Goal: Information Seeking & Learning: Learn about a topic

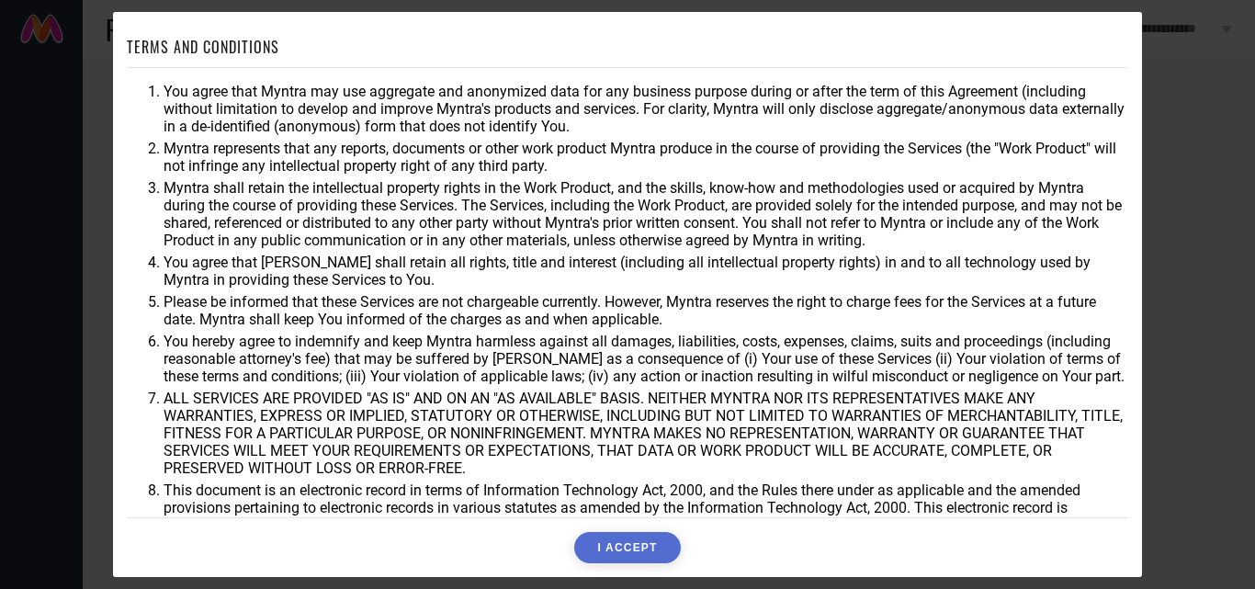
click at [621, 550] on button "I ACCEPT" at bounding box center [627, 547] width 106 height 31
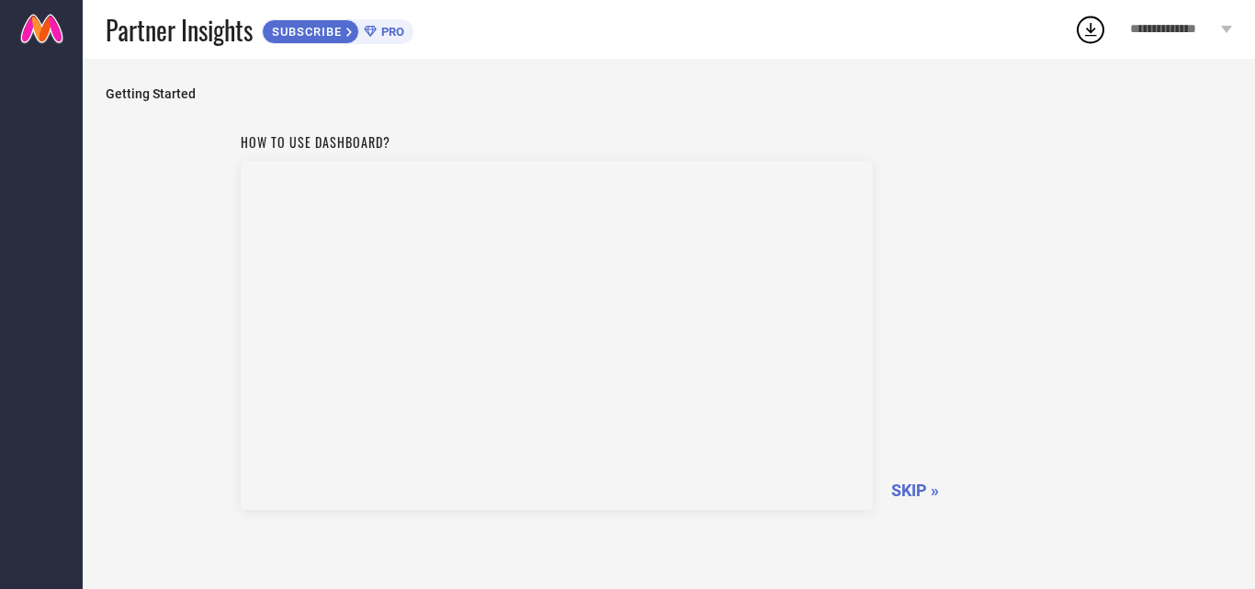
click at [912, 490] on span "SKIP »" at bounding box center [915, 490] width 48 height 19
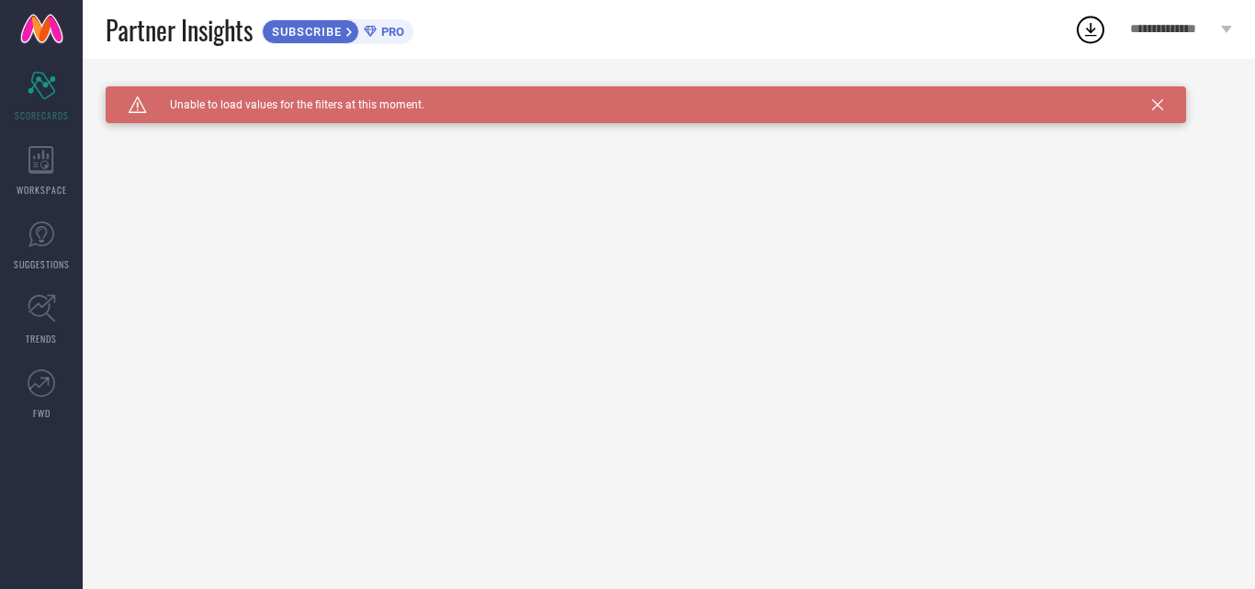
click at [1162, 109] on icon at bounding box center [1157, 104] width 11 height 11
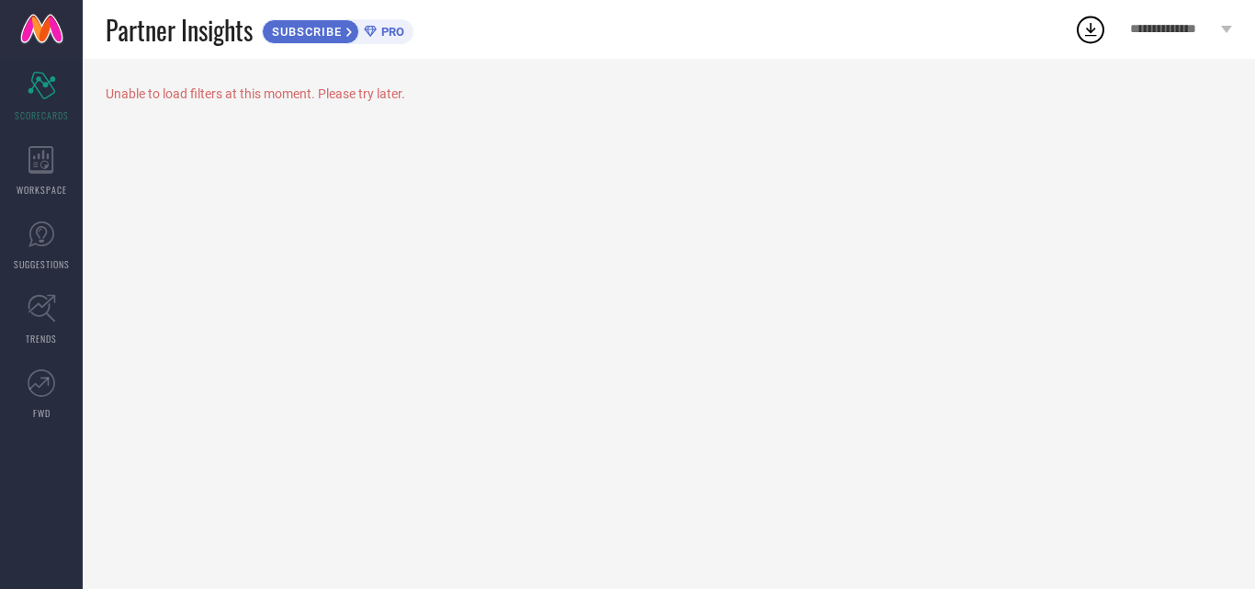
click at [391, 30] on span "PRO" at bounding box center [391, 32] width 28 height 14
click at [30, 101] on div "Scorecard SCORECARDS" at bounding box center [41, 97] width 83 height 74
click at [46, 184] on span "WORKSPACE" at bounding box center [42, 190] width 51 height 14
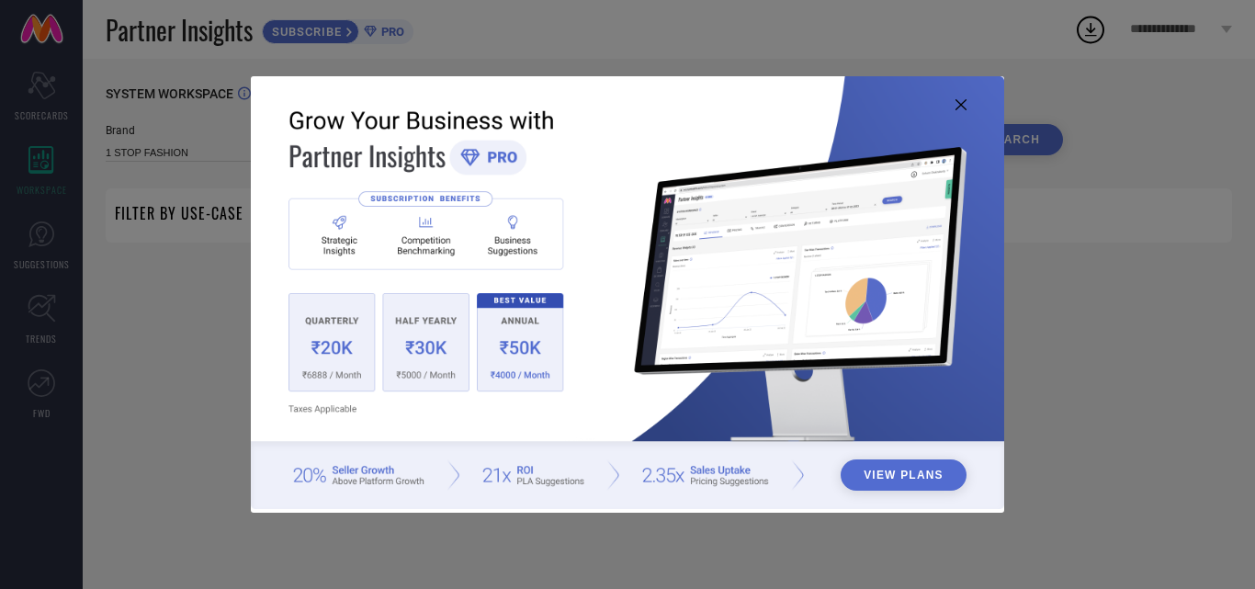
type input "1 STOP FASHION"
type input "All"
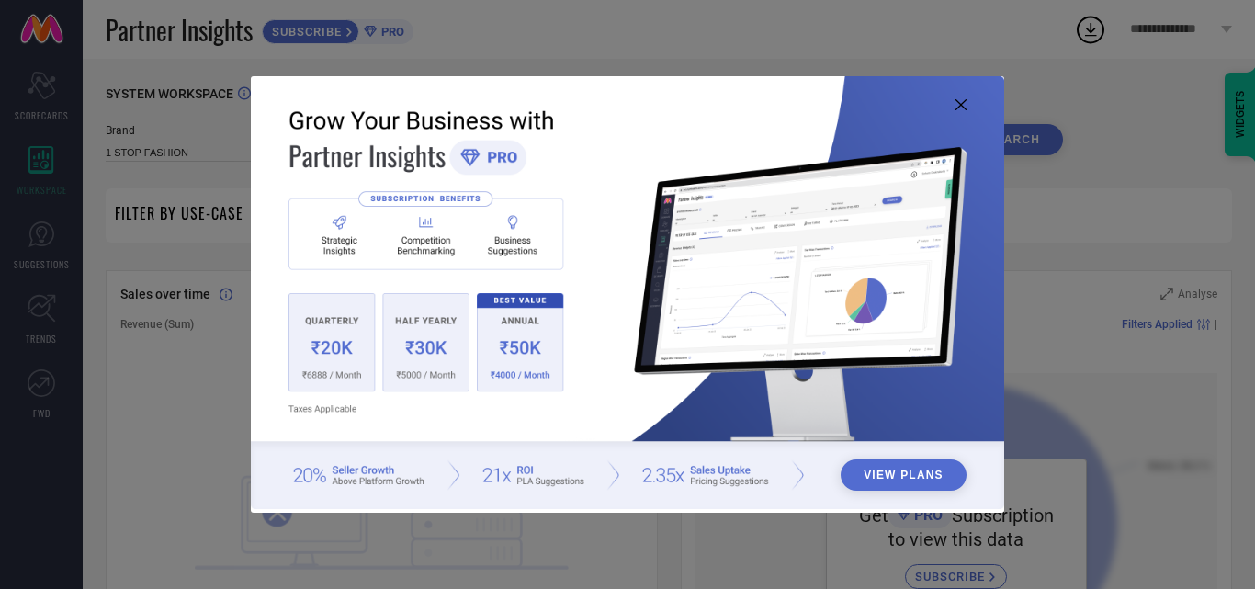
click at [961, 102] on icon at bounding box center [961, 104] width 11 height 11
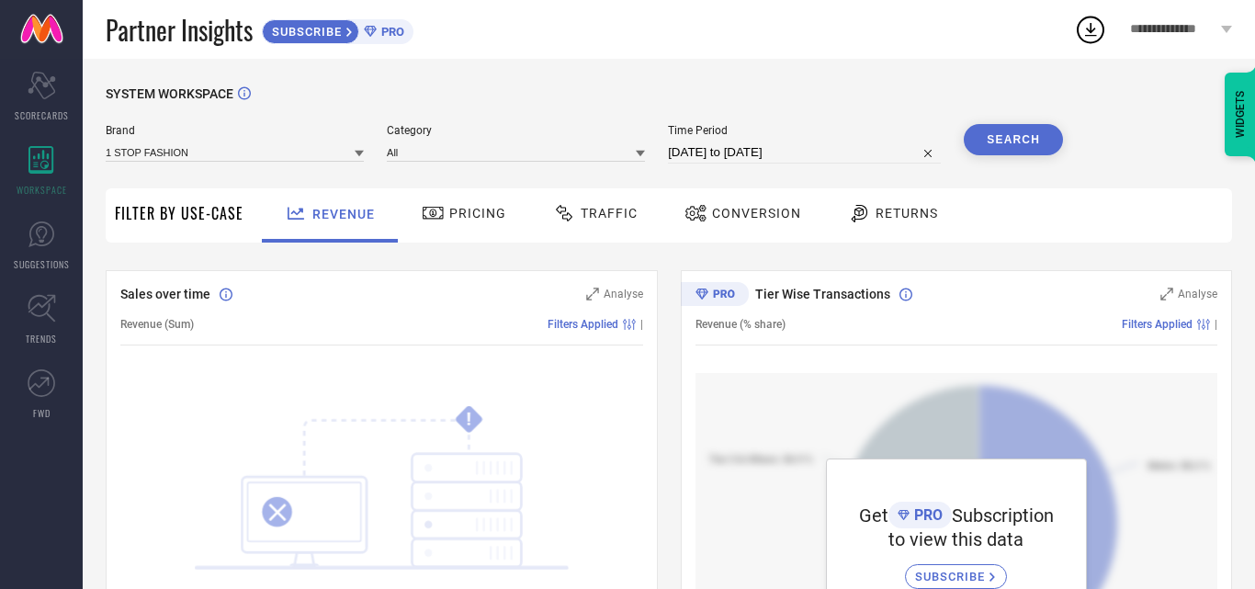
click at [961, 102] on div "SYSTEM WORKSPACE" at bounding box center [669, 105] width 1127 height 38
click at [587, 219] on span "Traffic" at bounding box center [609, 213] width 57 height 15
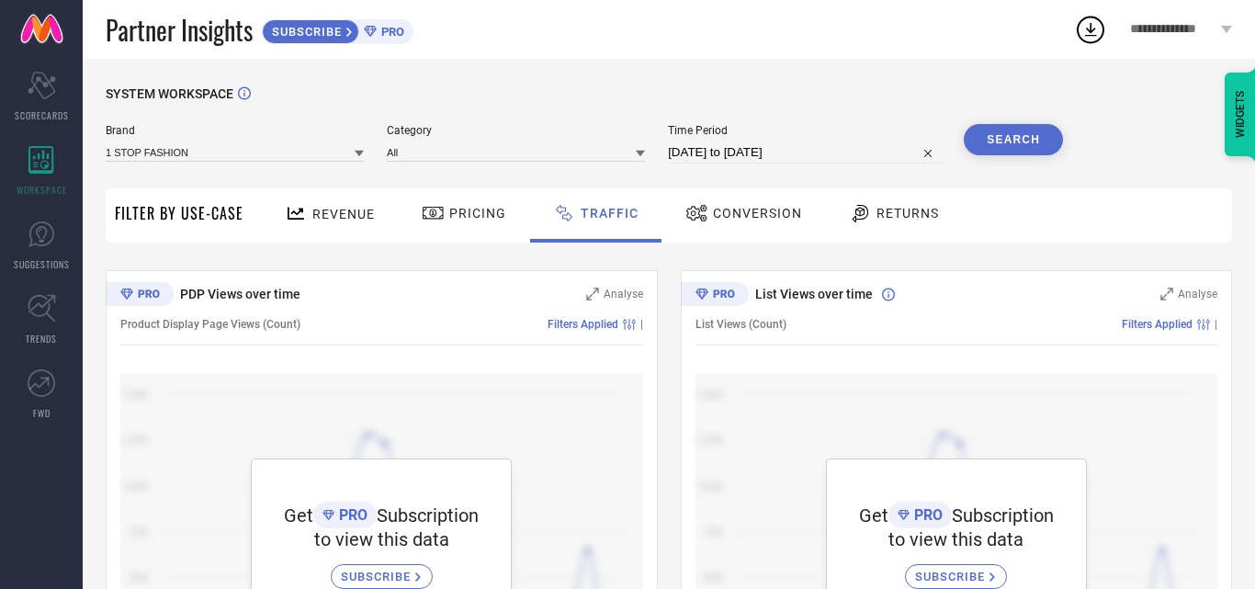
click at [478, 209] on span "Pricing" at bounding box center [477, 213] width 57 height 15
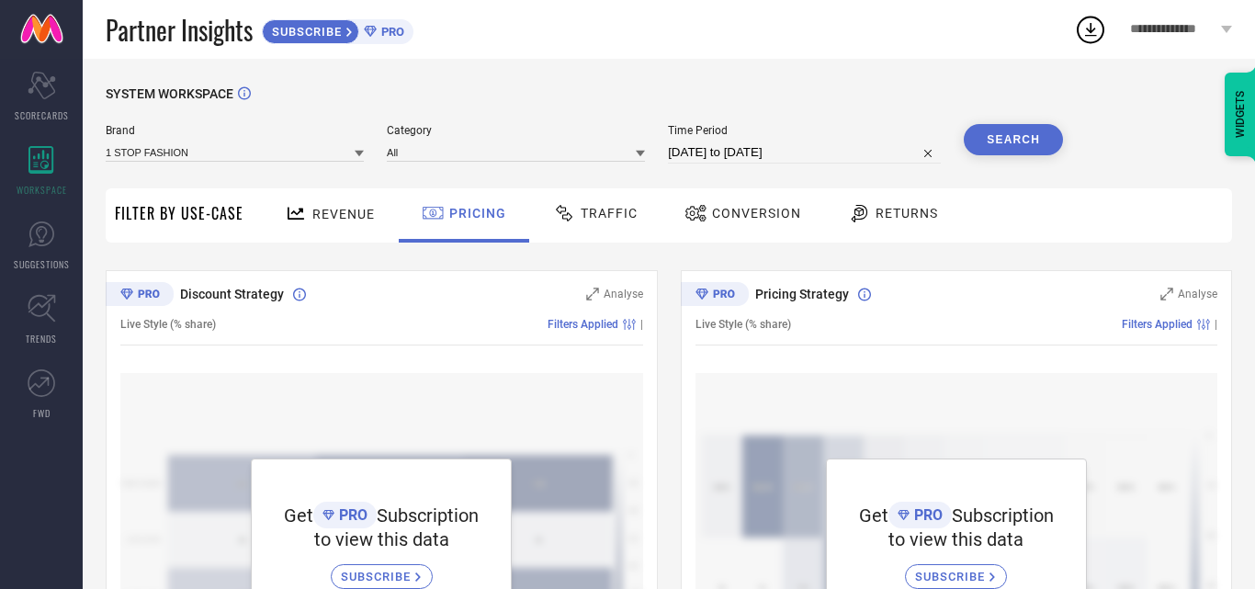
click at [756, 220] on span "Conversion" at bounding box center [756, 213] width 89 height 15
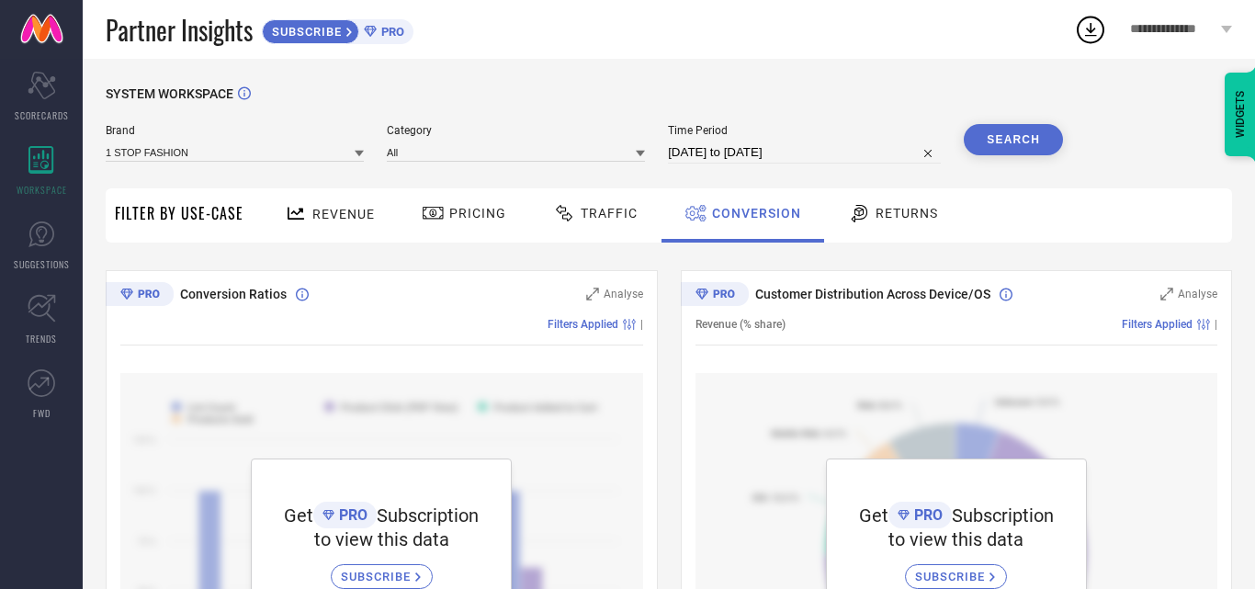
click at [901, 212] on span "Returns" at bounding box center [907, 213] width 62 height 15
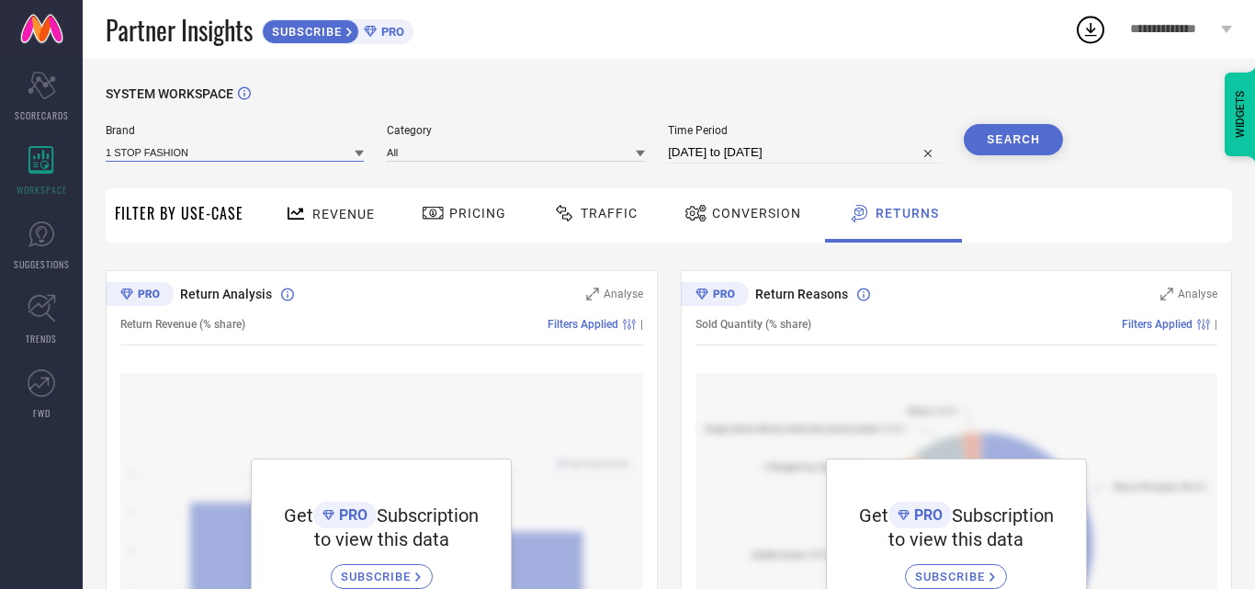
click at [179, 154] on input at bounding box center [235, 151] width 258 height 19
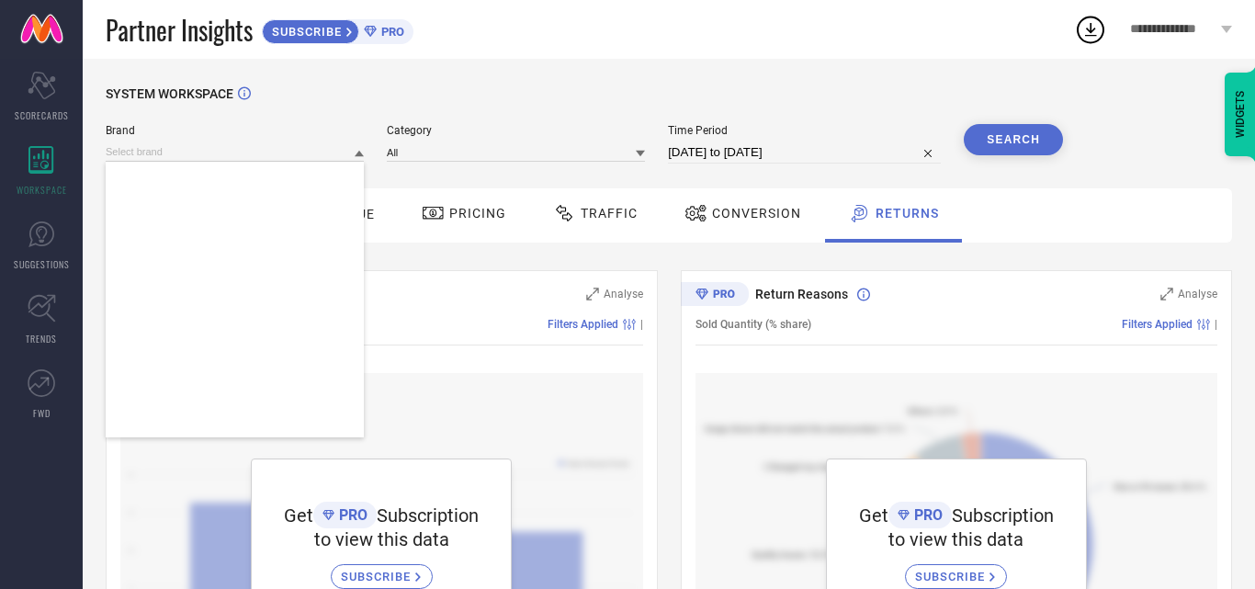
scroll to position [241357, 0]
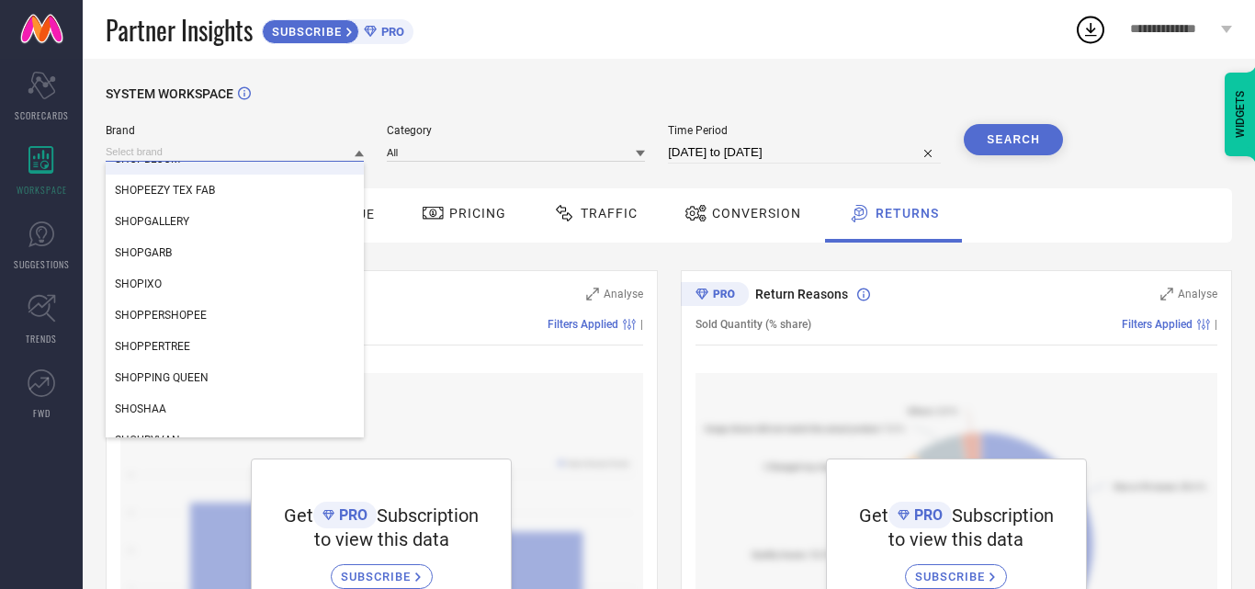
click at [251, 150] on input at bounding box center [235, 151] width 258 height 19
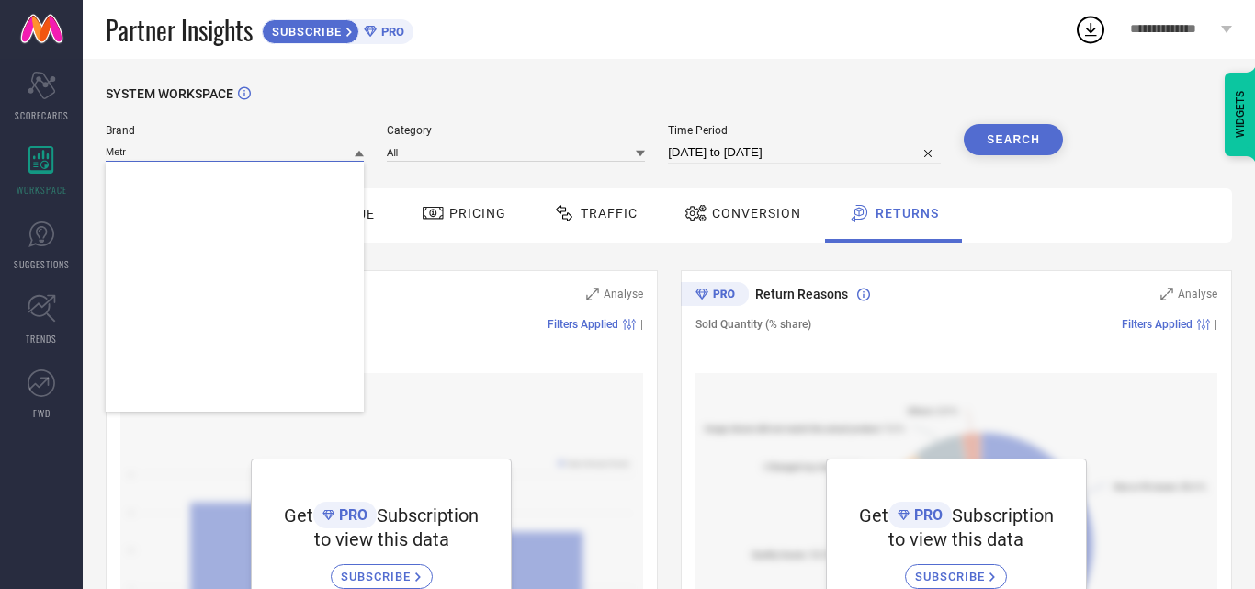
scroll to position [0, 0]
type input "M"
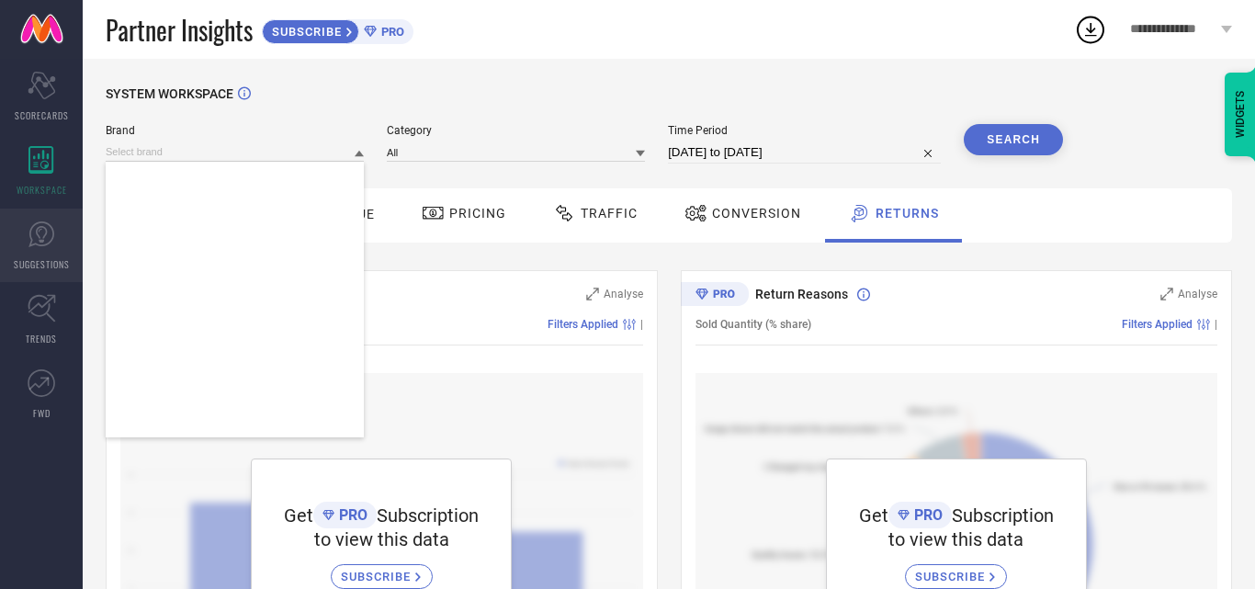
click at [32, 234] on icon at bounding box center [42, 235] width 28 height 28
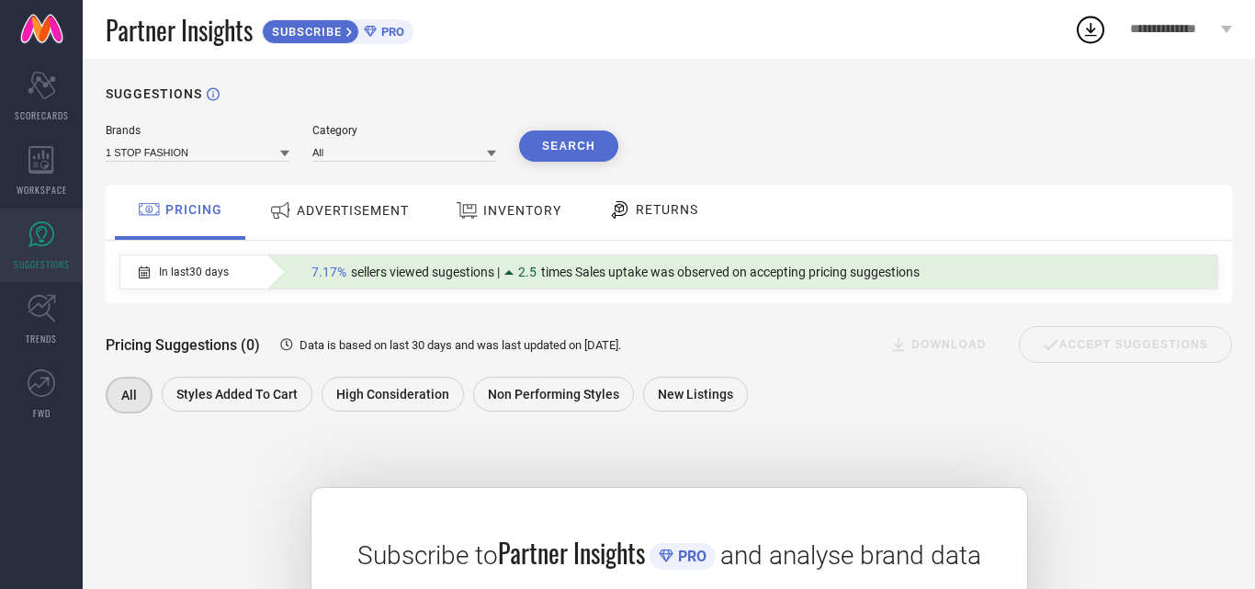
click at [379, 218] on span "ADVERTISEMENT" at bounding box center [353, 210] width 112 height 15
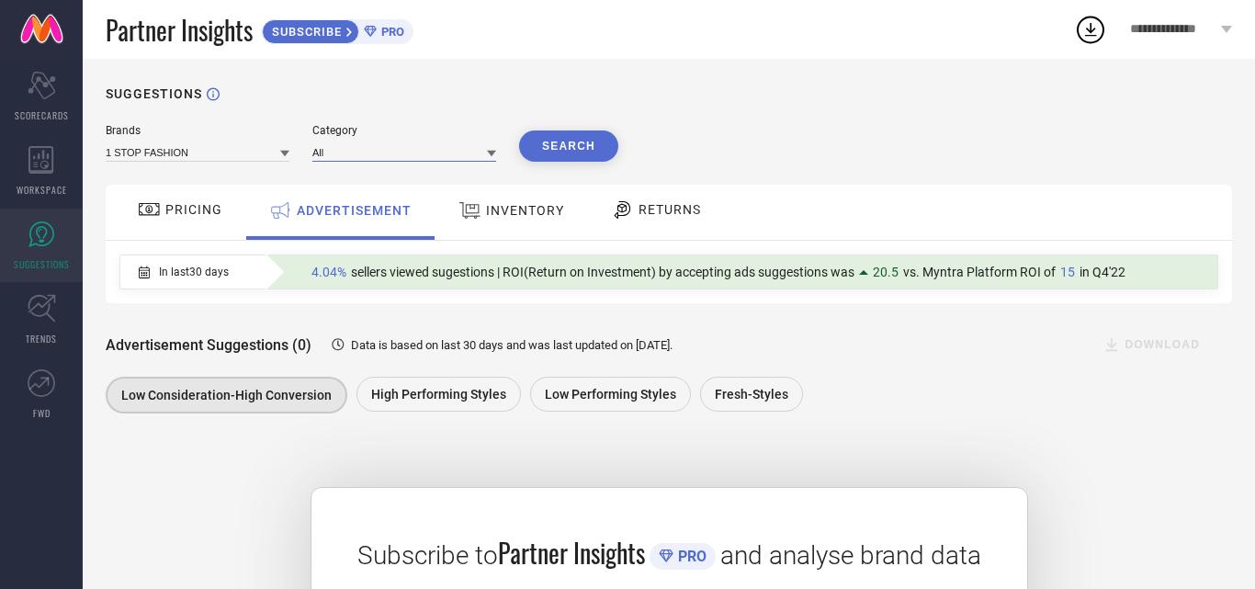
click at [372, 151] on input at bounding box center [404, 151] width 184 height 19
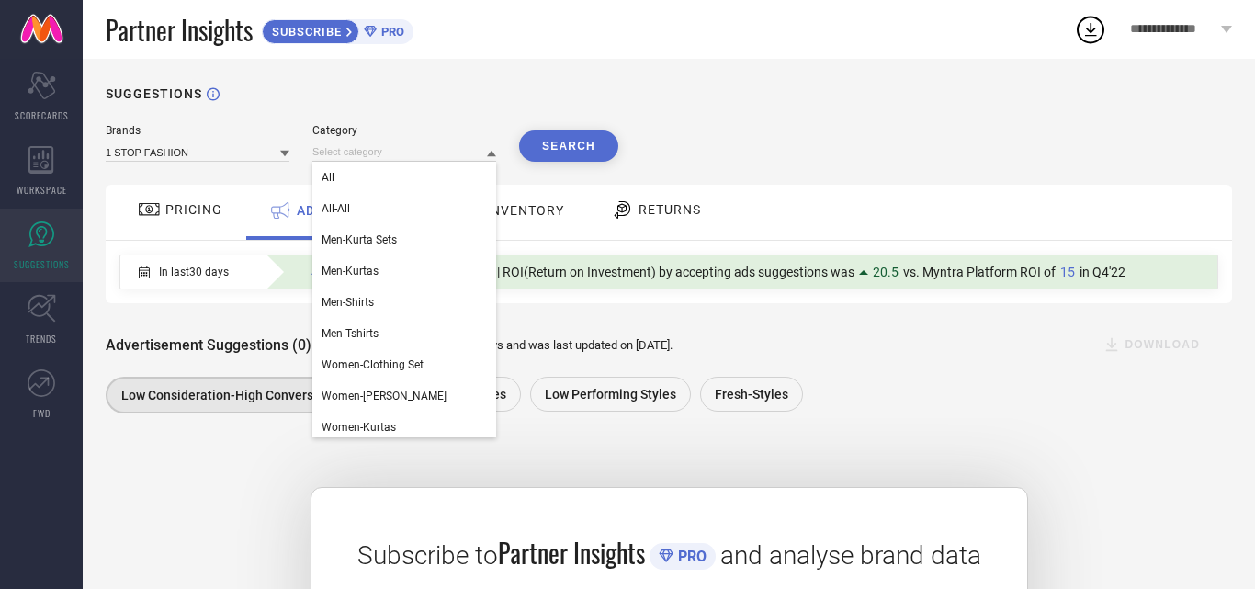
click at [488, 73] on div "SUGGESTIONS Brands 1 STOP FASHION Category All All-All Men-Kurta Sets Men-Kurta…" at bounding box center [669, 472] width 1172 height 827
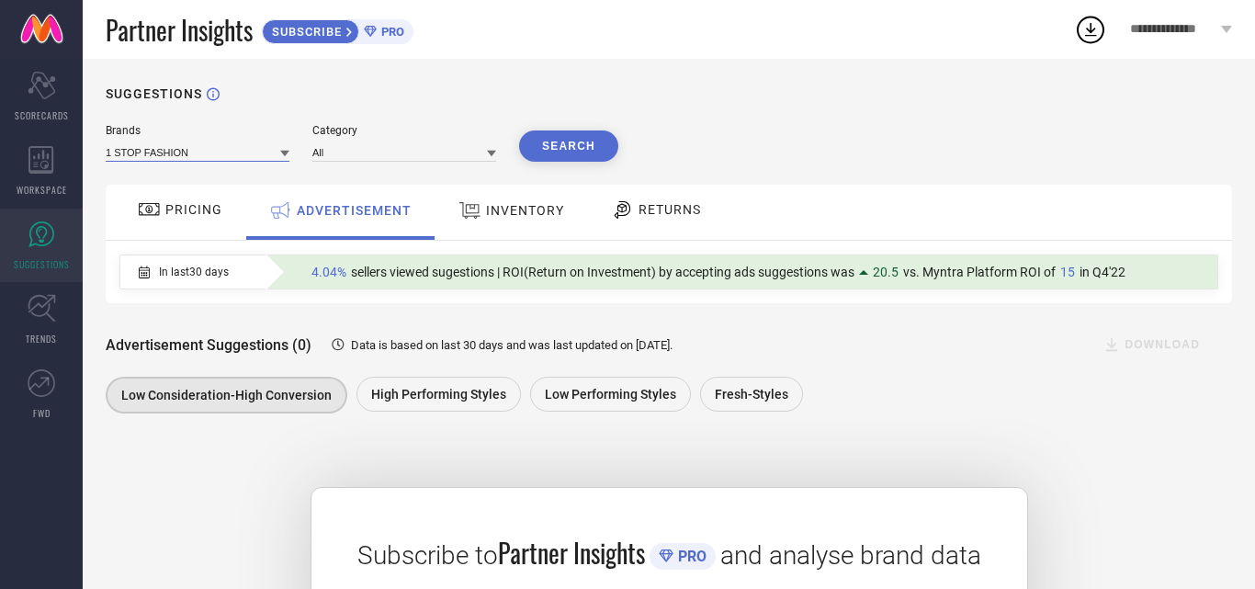
click at [215, 158] on input at bounding box center [198, 151] width 184 height 19
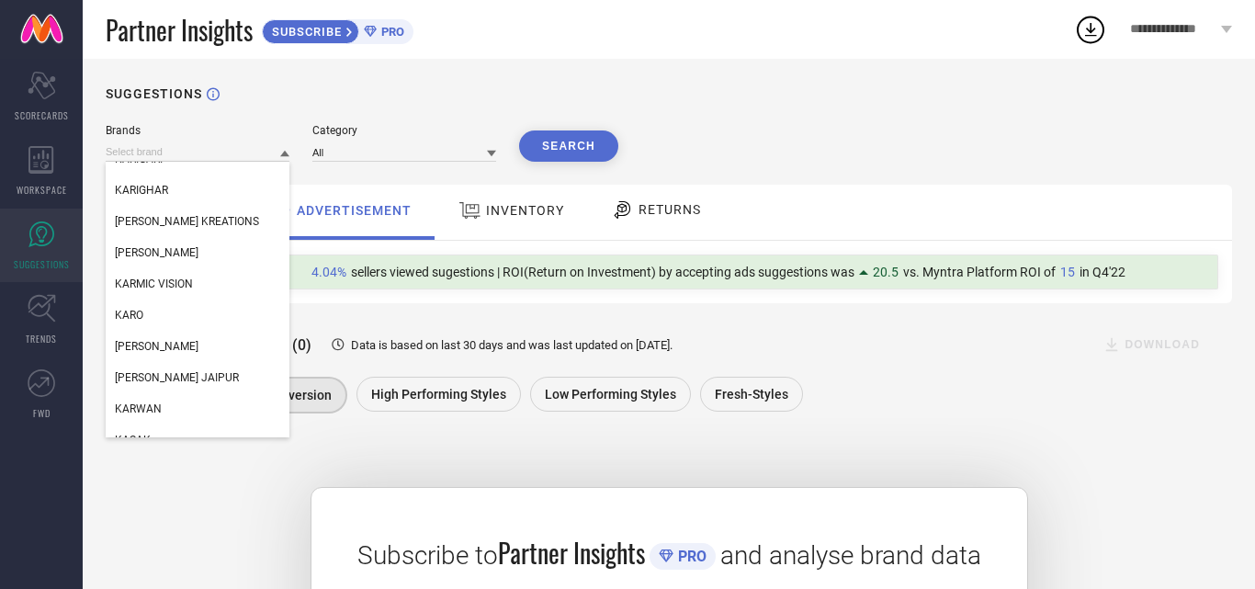
scroll to position [137494, 0]
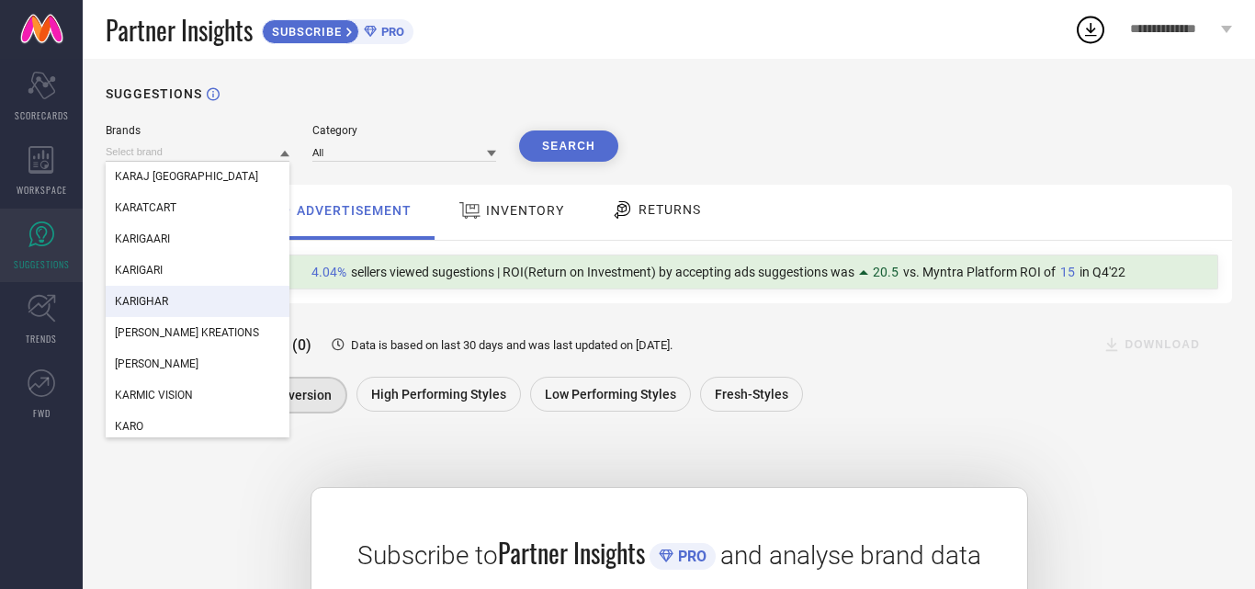
click at [176, 300] on div "KARIGHAR" at bounding box center [198, 301] width 184 height 31
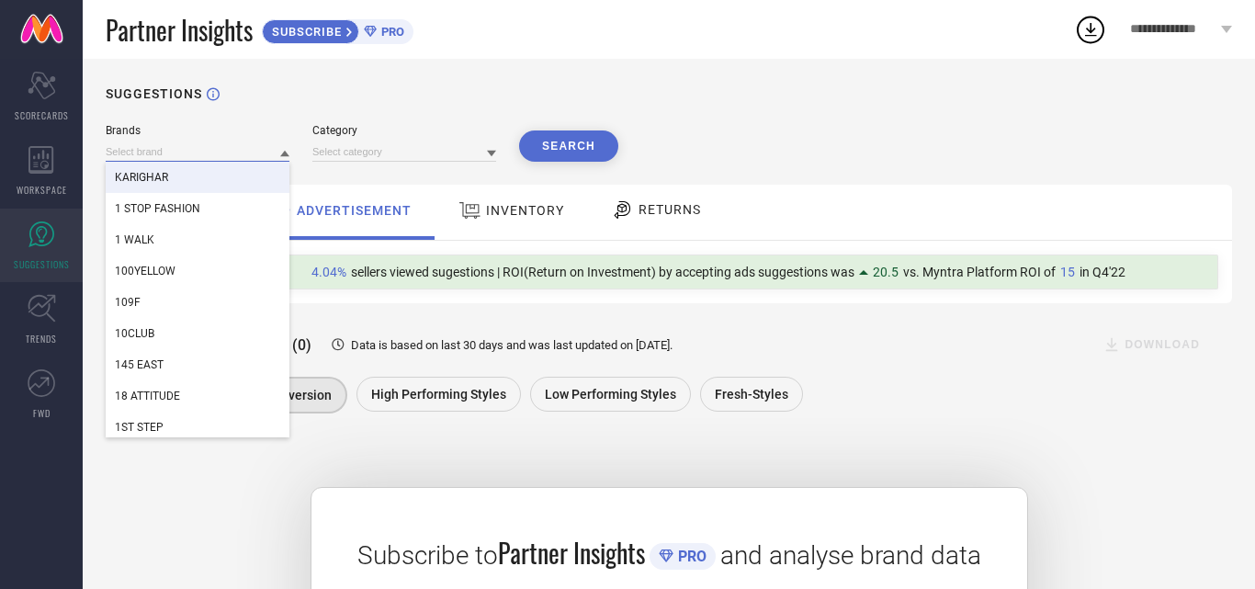
drag, startPoint x: 241, startPoint y: 153, endPoint x: 279, endPoint y: 196, distance: 57.2
click at [281, 162] on div "KARIGHAR 1 STOP FASHION 1 WALK 100YELLOW 109F 10CLUB 145 EAST 18 ATTITUDE 1ST S…" at bounding box center [198, 151] width 184 height 19
